Goal: Task Accomplishment & Management: Manage account settings

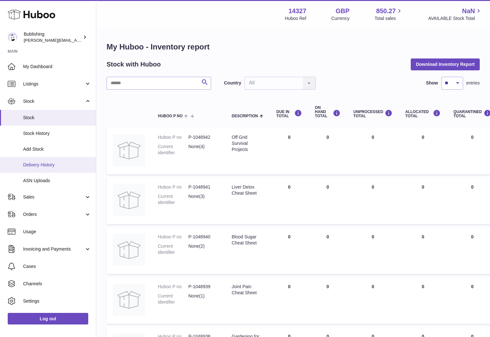
click at [51, 165] on span "Delivery History" at bounding box center [57, 165] width 68 height 6
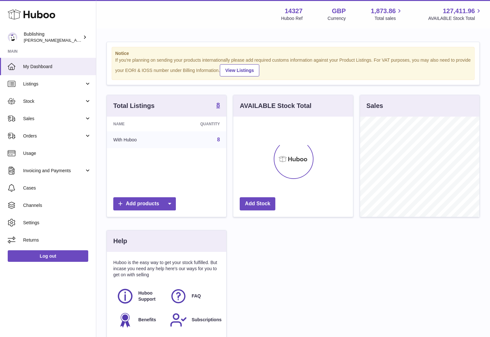
scroll to position [100, 119]
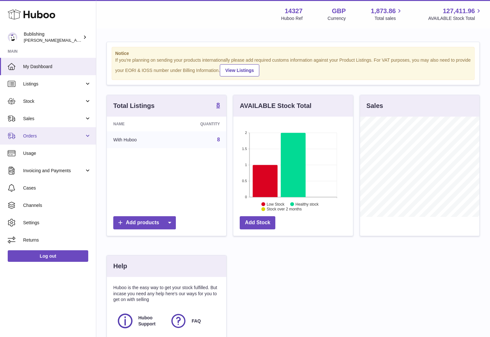
click at [84, 134] on span "Orders" at bounding box center [53, 136] width 61 height 6
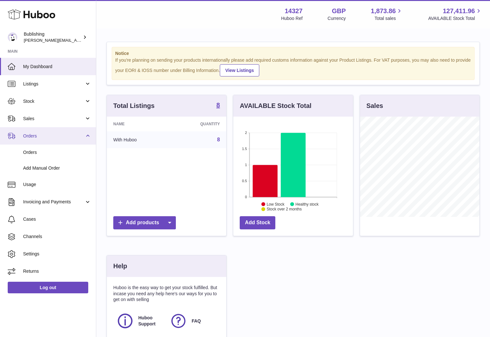
click at [84, 134] on span "Orders" at bounding box center [53, 136] width 61 height 6
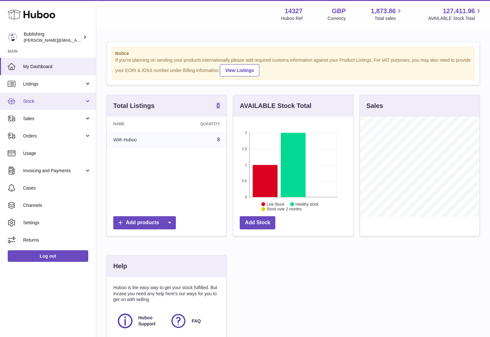
click at [83, 101] on span "Stock" at bounding box center [53, 101] width 61 height 6
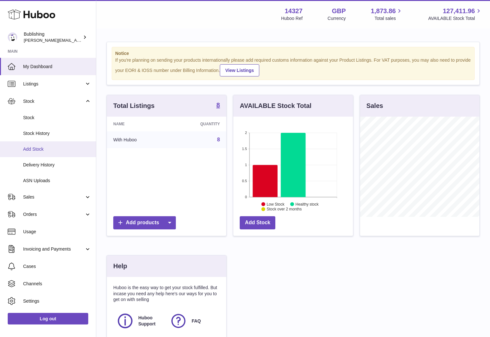
click at [40, 146] on span "Add Stock" at bounding box center [57, 149] width 68 height 6
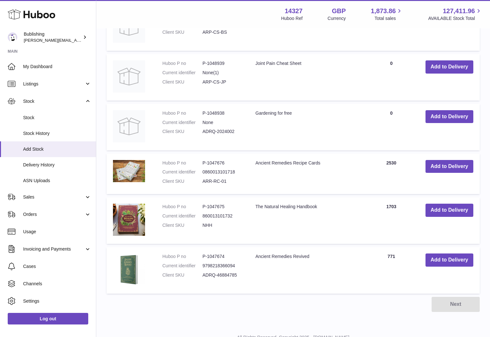
scroll to position [302, 0]
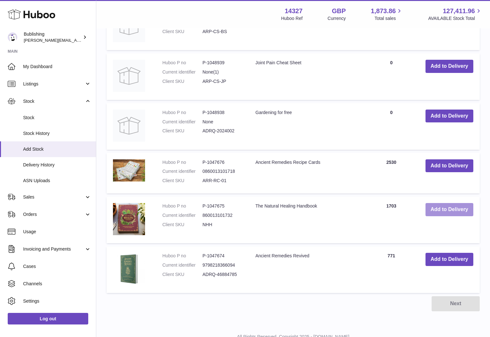
click at [436, 208] on button "Add to Delivery" at bounding box center [450, 209] width 48 height 13
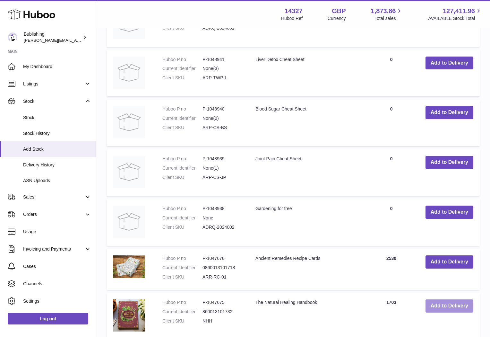
scroll to position [0, 0]
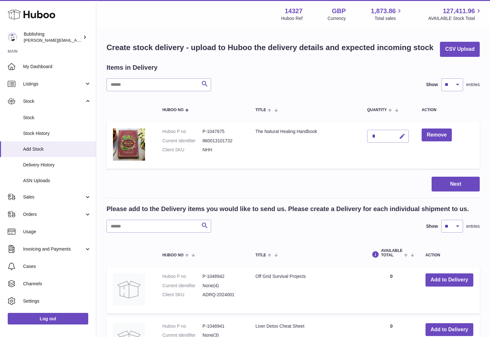
click at [404, 136] on icon "button" at bounding box center [402, 136] width 7 height 7
type input "****"
click at [399, 134] on button "submit" at bounding box center [402, 136] width 12 height 10
click at [473, 184] on button "Next" at bounding box center [456, 184] width 48 height 15
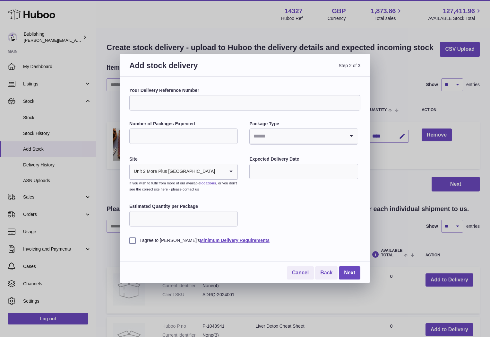
click at [210, 135] on input "Number of Packages Expected" at bounding box center [183, 135] width 109 height 15
click at [278, 142] on input "Search for option" at bounding box center [297, 136] width 95 height 15
click at [268, 168] on li "Pallets" at bounding box center [303, 166] width 107 height 13
click at [279, 135] on input "Search for option" at bounding box center [306, 136] width 77 height 15
click at [232, 160] on label "Site" at bounding box center [183, 159] width 109 height 6
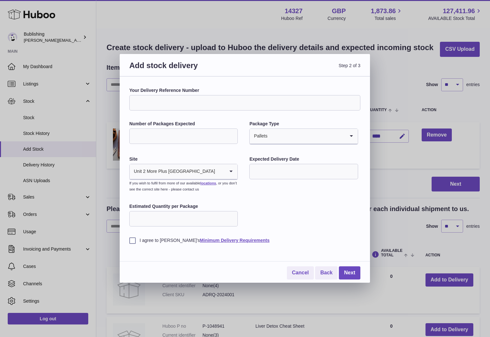
click at [196, 138] on input "Number of Packages Expected" at bounding box center [183, 135] width 109 height 15
type input "**"
click at [277, 173] on input "text" at bounding box center [303, 171] width 109 height 15
click at [324, 265] on span "30" at bounding box center [324, 264] width 12 height 12
click at [283, 169] on input "**********" at bounding box center [303, 171] width 109 height 15
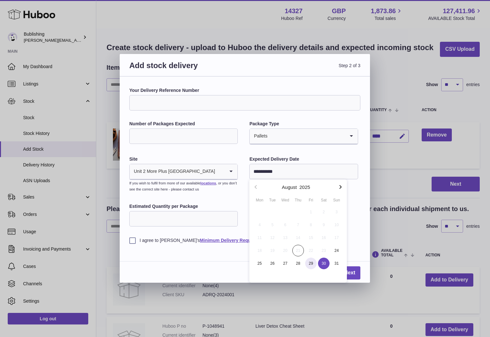
click at [311, 261] on span "29" at bounding box center [311, 264] width 12 height 12
type input "**********"
click at [181, 217] on input "Estimated Quantity per Package" at bounding box center [183, 218] width 109 height 15
type input "***"
click at [133, 241] on label "I agree to Huboo's Minimum Delivery Requirements" at bounding box center [244, 240] width 231 height 6
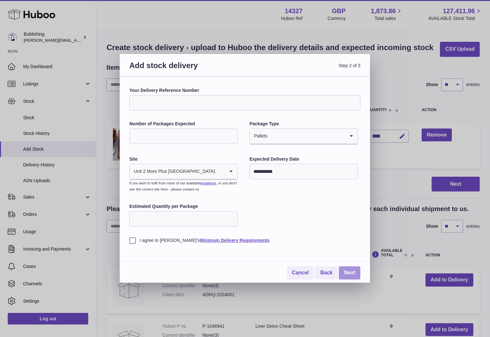
click at [349, 277] on link "Next" at bounding box center [350, 272] width 22 height 13
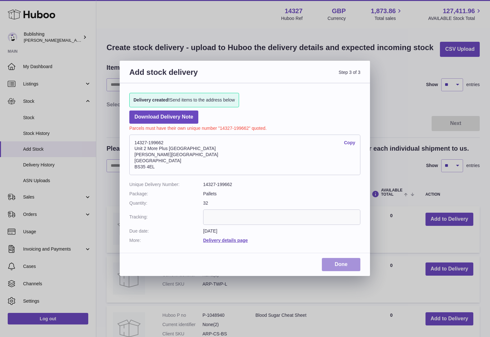
click at [341, 263] on link "Done" at bounding box center [341, 264] width 39 height 13
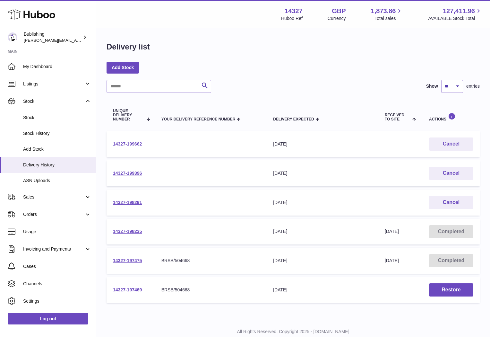
click at [138, 142] on link "14327-199662" at bounding box center [127, 143] width 29 height 5
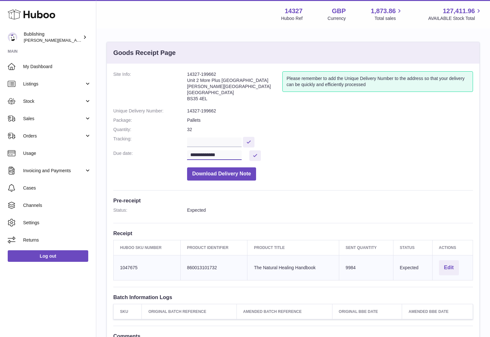
click at [234, 154] on input "**********" at bounding box center [214, 155] width 55 height 10
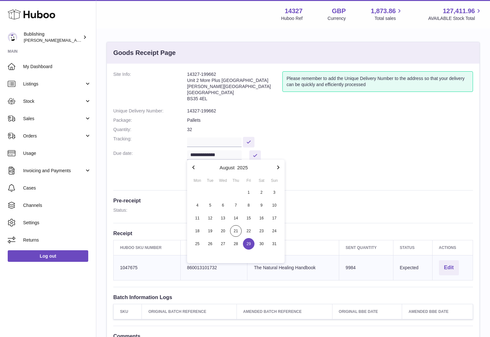
click at [278, 168] on icon "button" at bounding box center [278, 167] width 2 height 4
click at [196, 244] on span "29" at bounding box center [198, 244] width 12 height 12
type input "**********"
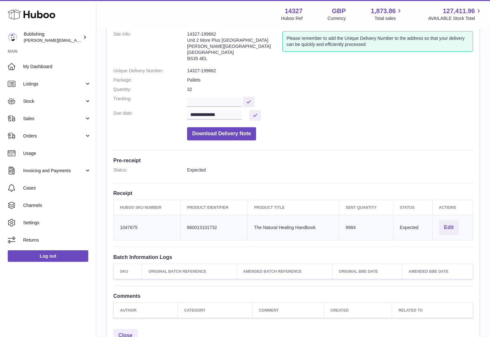
scroll to position [48, 0]
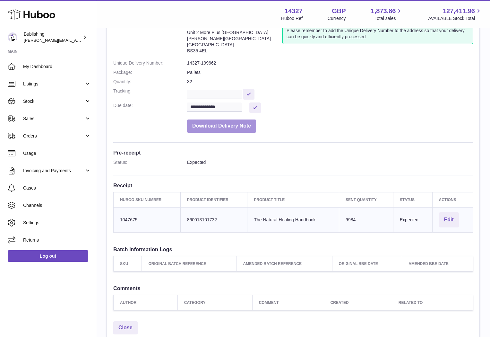
click at [215, 128] on button "Download Delivery Note" at bounding box center [221, 125] width 69 height 13
